Goal: Understand process/instructions: Learn how to perform a task or action

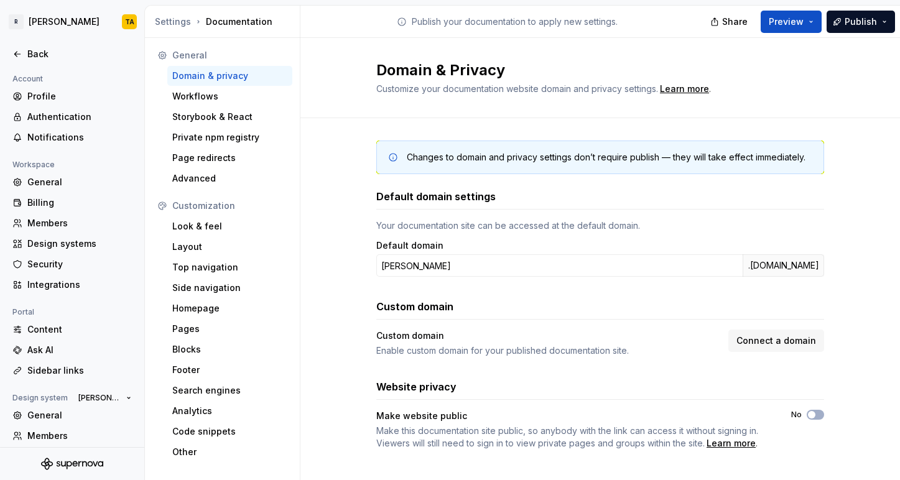
scroll to position [11, 0]
click at [793, 342] on span "Connect a domain" at bounding box center [777, 341] width 80 height 12
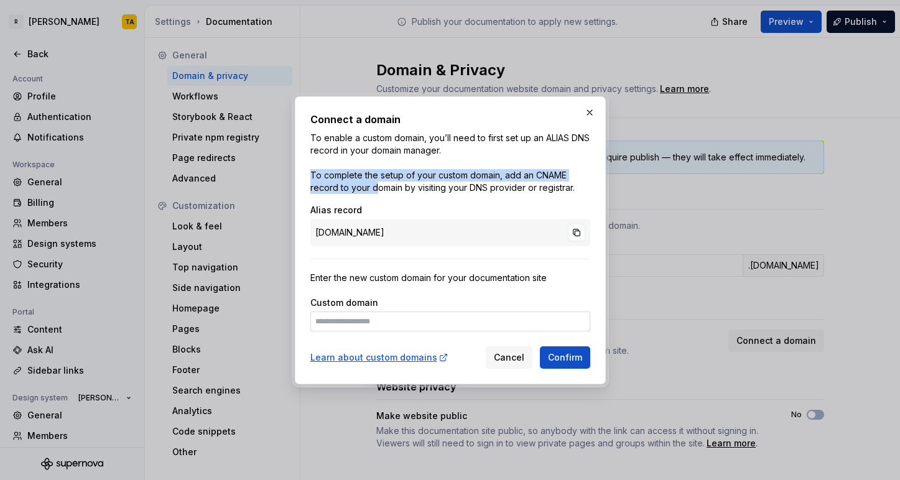
drag, startPoint x: 312, startPoint y: 180, endPoint x: 373, endPoint y: 190, distance: 62.4
click at [373, 190] on p "To enable a custom domain, you’ll need to first set up an ALIAS DNS record in y…" at bounding box center [450, 163] width 280 height 62
